Goal: Navigation & Orientation: Find specific page/section

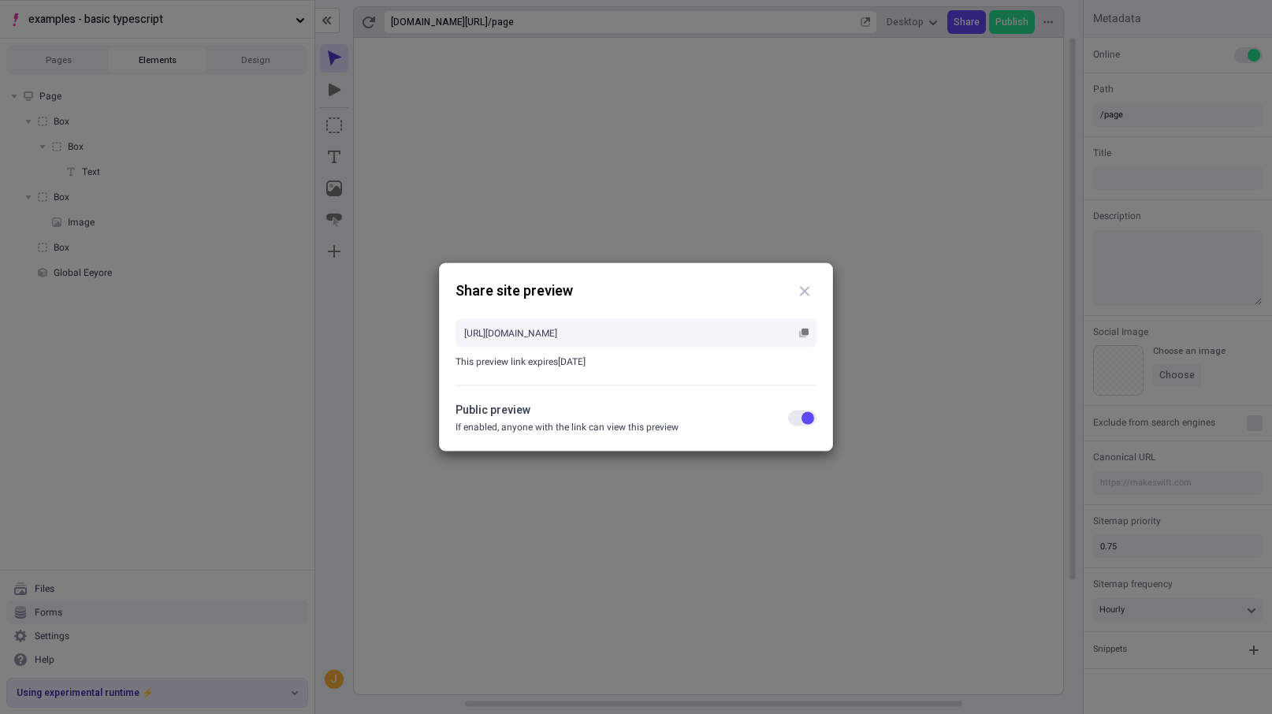
scroll to position [0, 158]
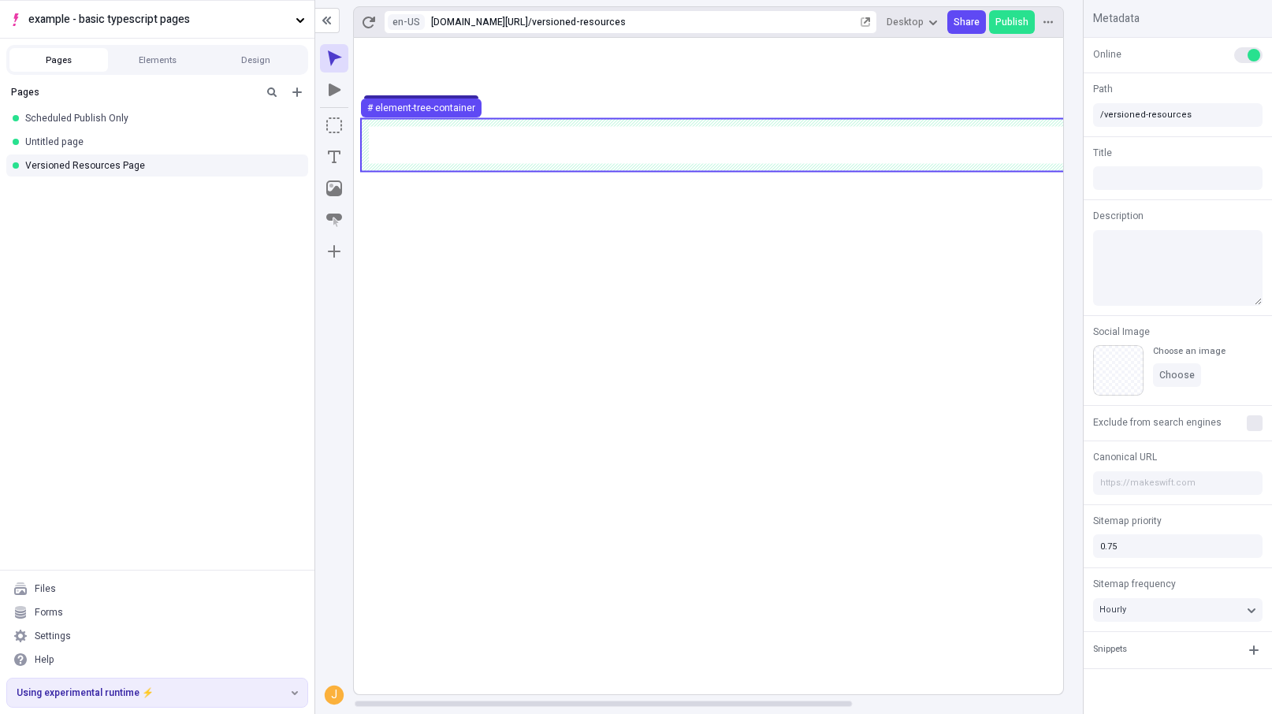
scroll to position [0, 1]
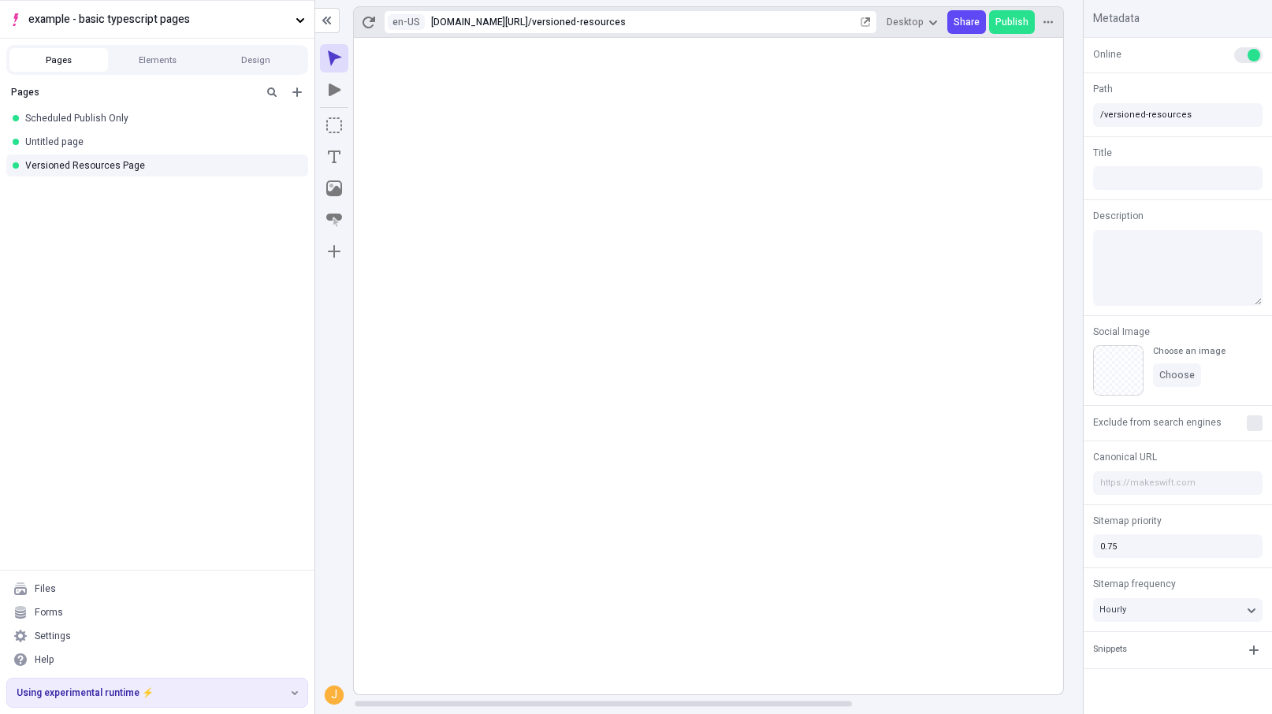
click at [468, 619] on rect at bounding box center [858, 366] width 1010 height 657
click at [870, 17] on icon "button" at bounding box center [865, 21] width 9 height 9
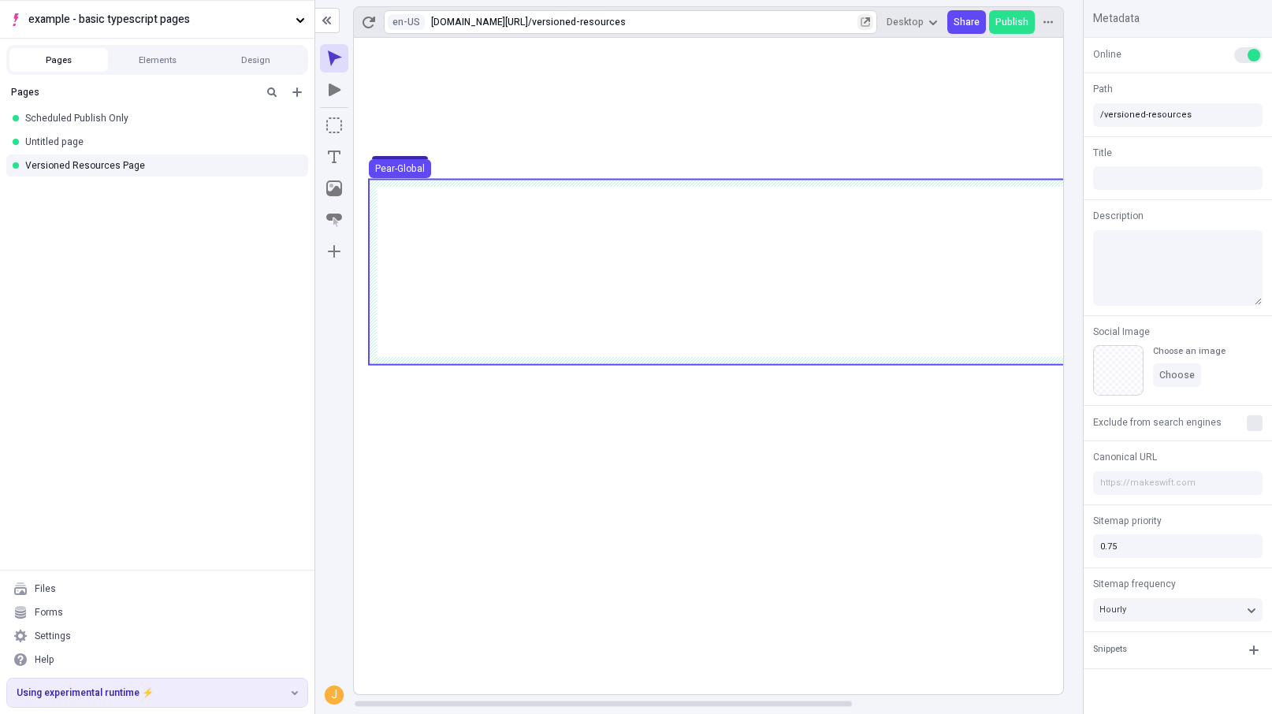
click at [560, 206] on use at bounding box center [858, 272] width 978 height 185
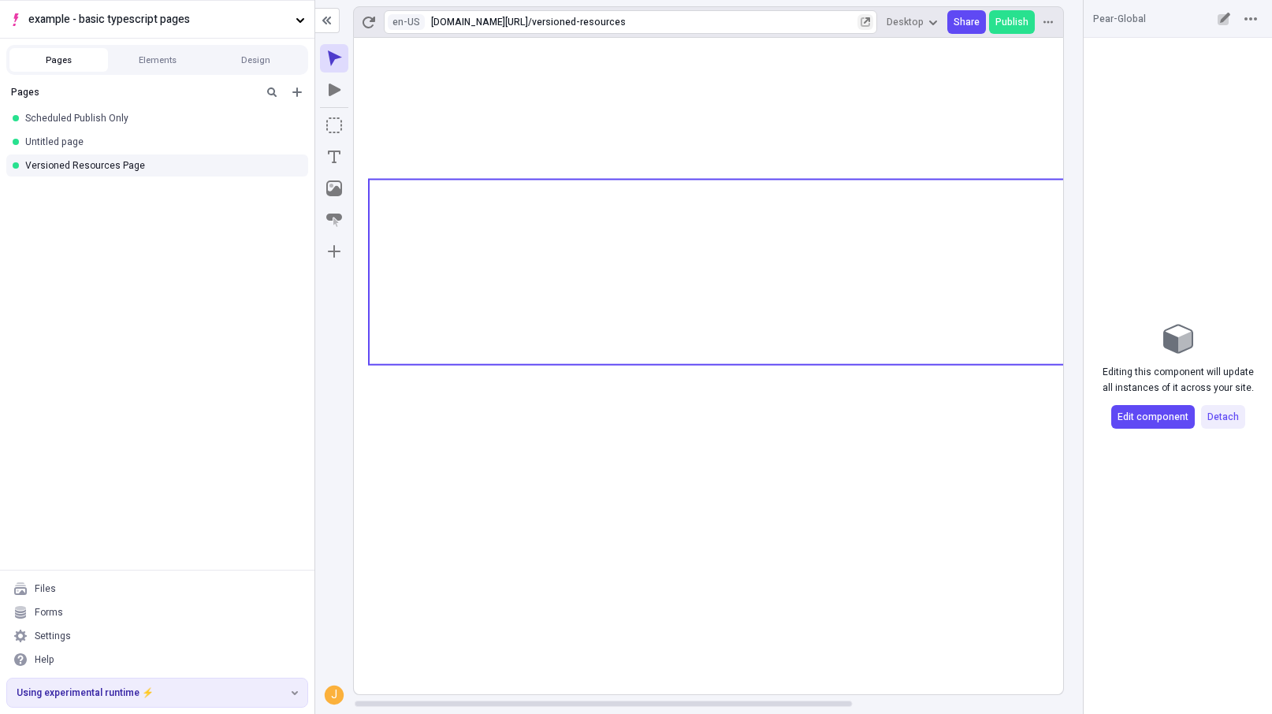
click at [870, 26] on icon "button" at bounding box center [866, 22] width 8 height 8
click at [866, 609] on rect at bounding box center [858, 366] width 1010 height 657
